Goal: Find specific page/section: Find specific page/section

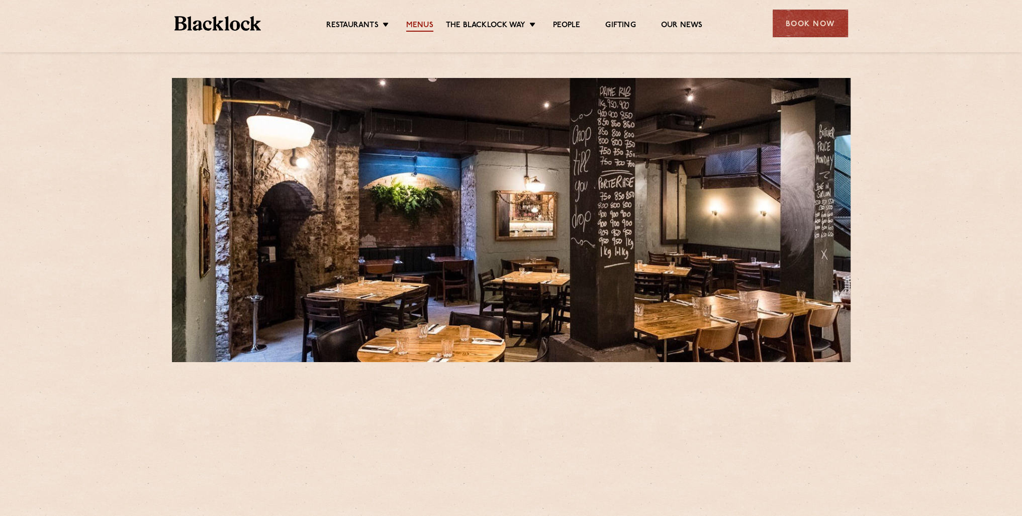
click at [417, 26] on link "Menus" at bounding box center [419, 26] width 27 height 11
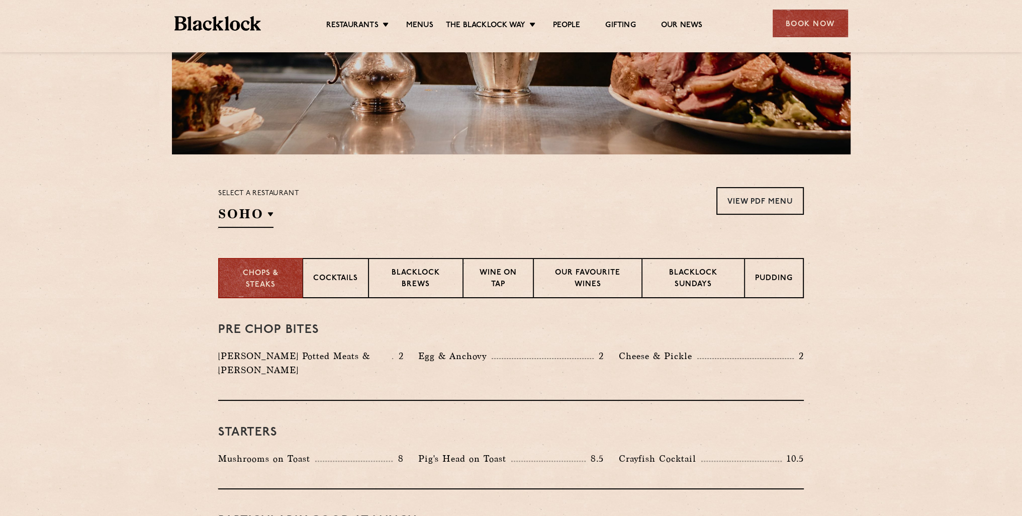
scroll to position [142, 0]
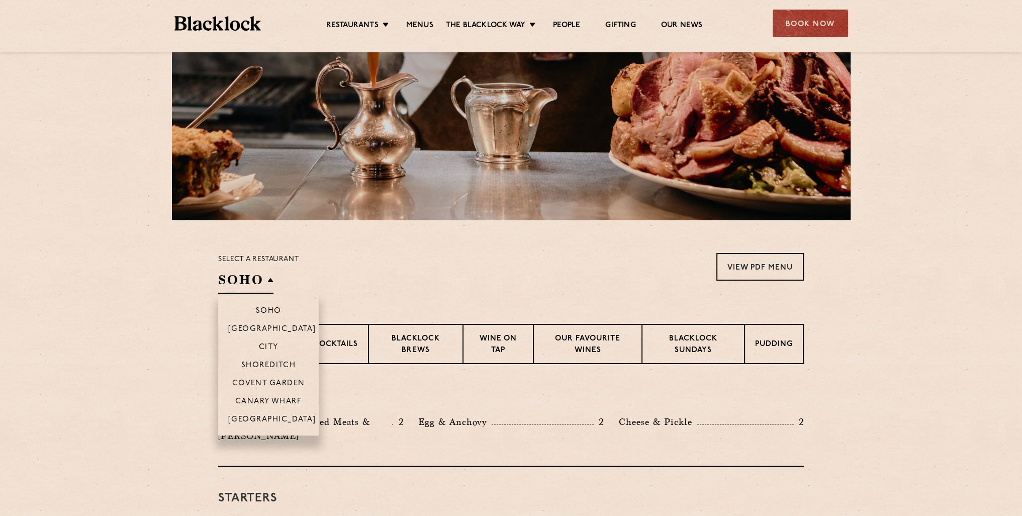
click at [267, 339] on li "City" at bounding box center [268, 346] width 101 height 18
click at [267, 343] on p "City" at bounding box center [269, 348] width 20 height 10
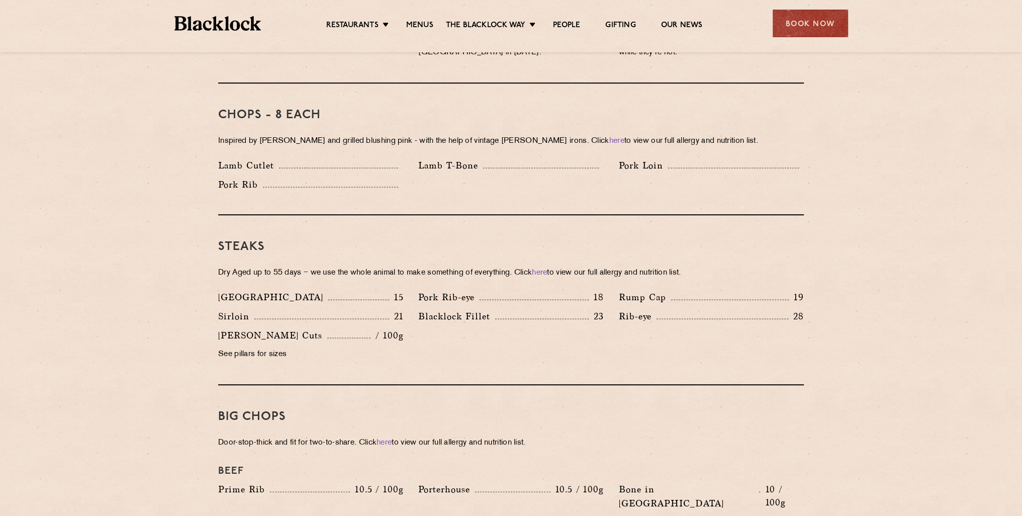
scroll to position [795, 0]
